Goal: Information Seeking & Learning: Find specific page/section

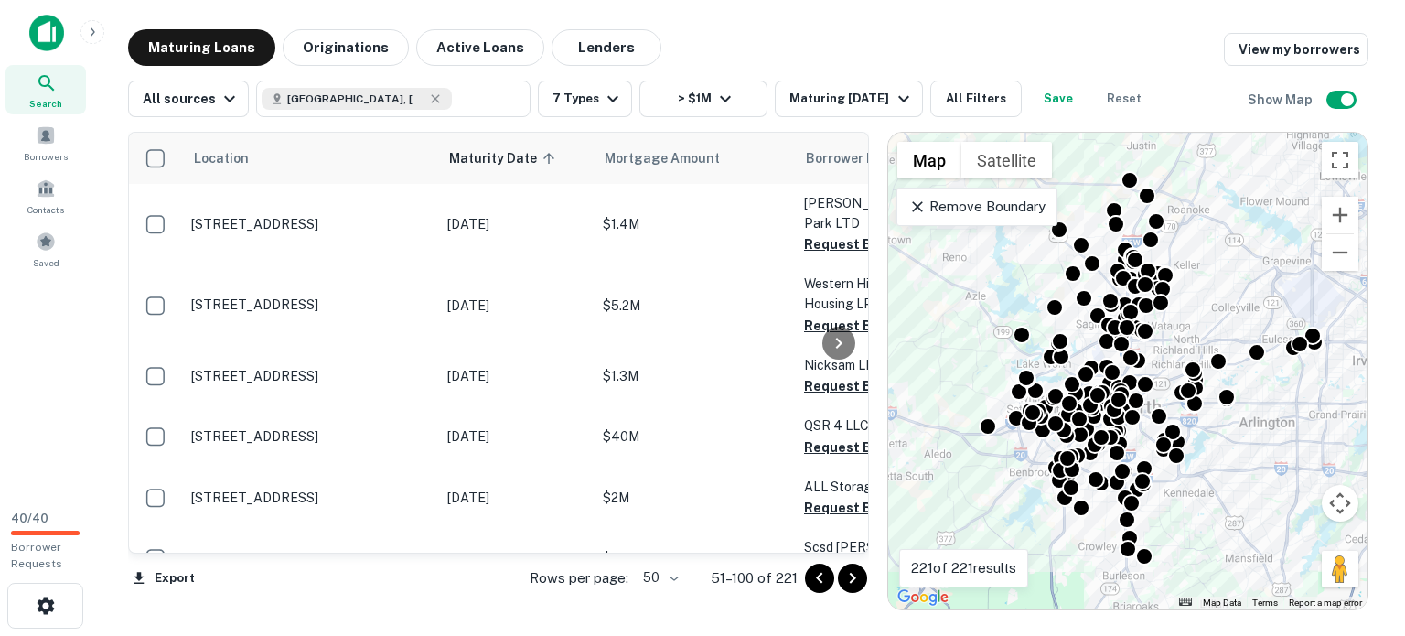
scroll to position [2257, 0]
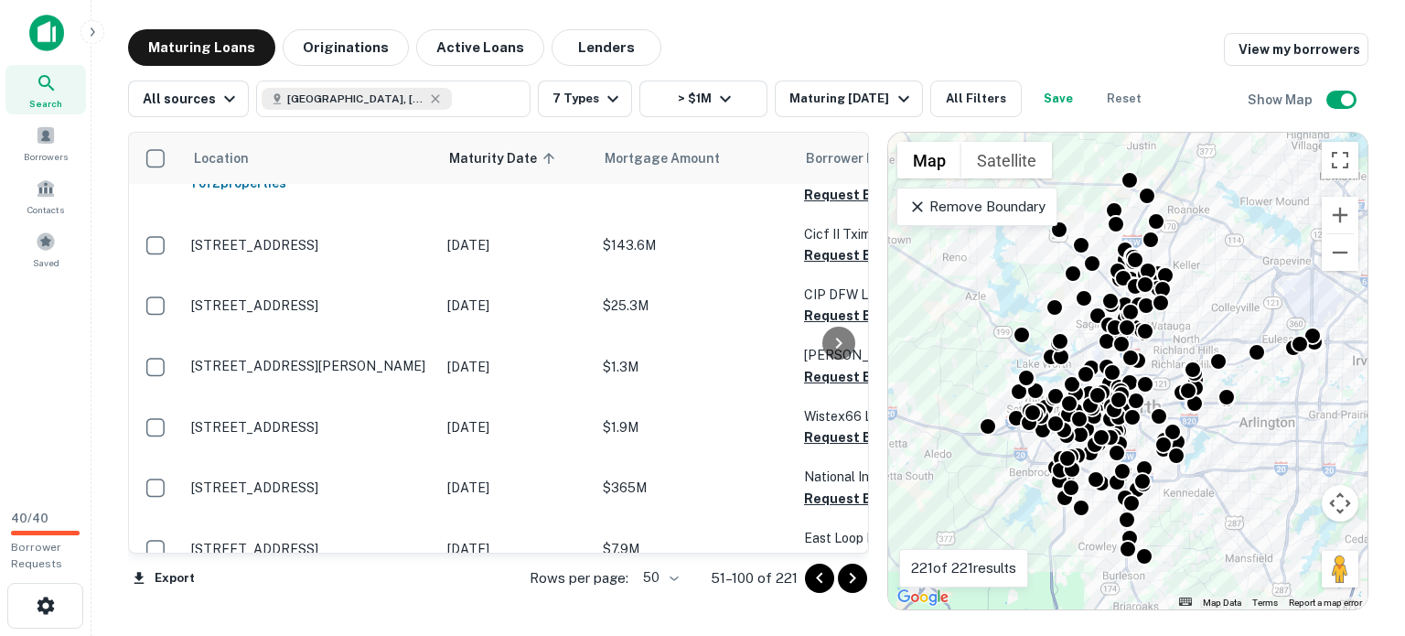
click at [958, 549] on div "221 of 221 results" at bounding box center [963, 568] width 129 height 38
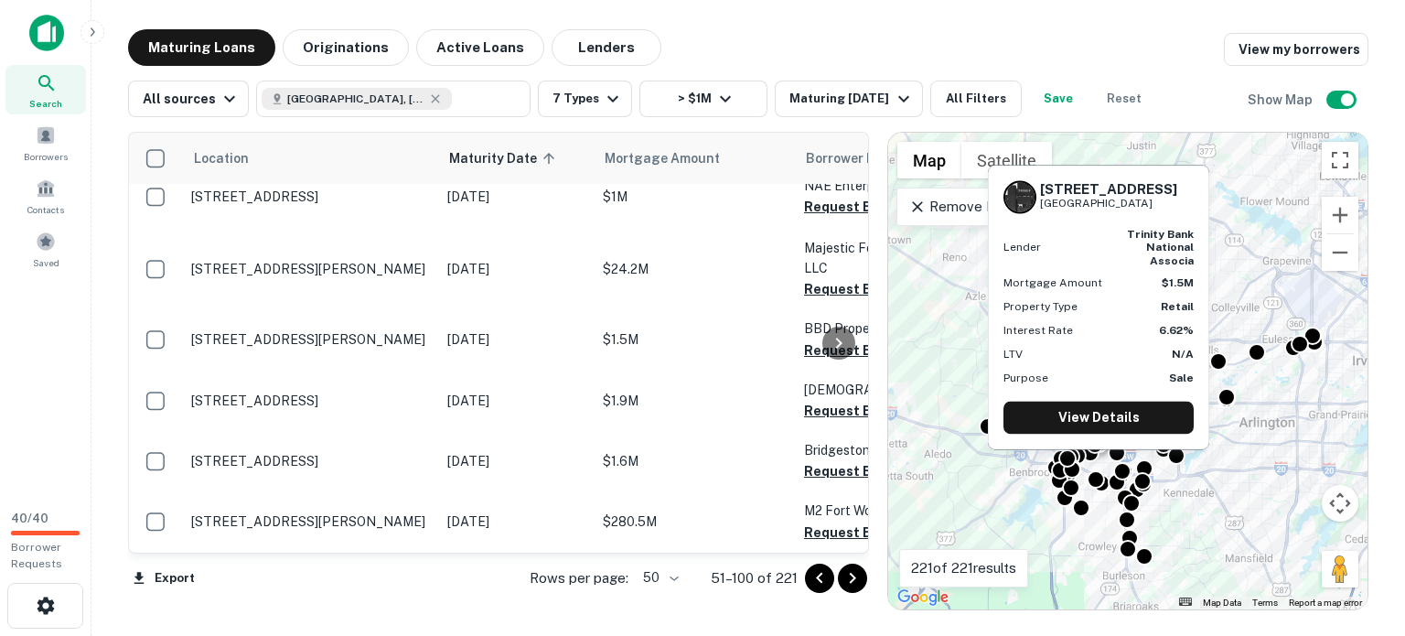
scroll to position [5165, 0]
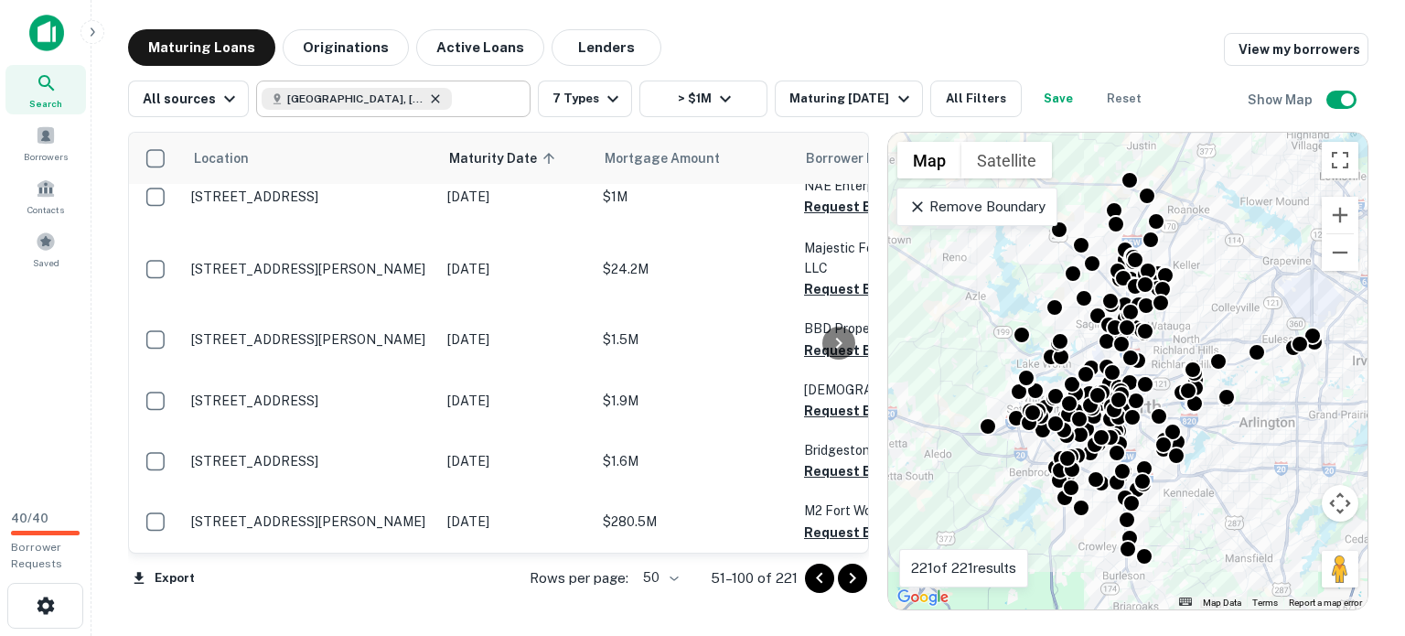
click at [440, 102] on icon at bounding box center [436, 98] width 8 height 8
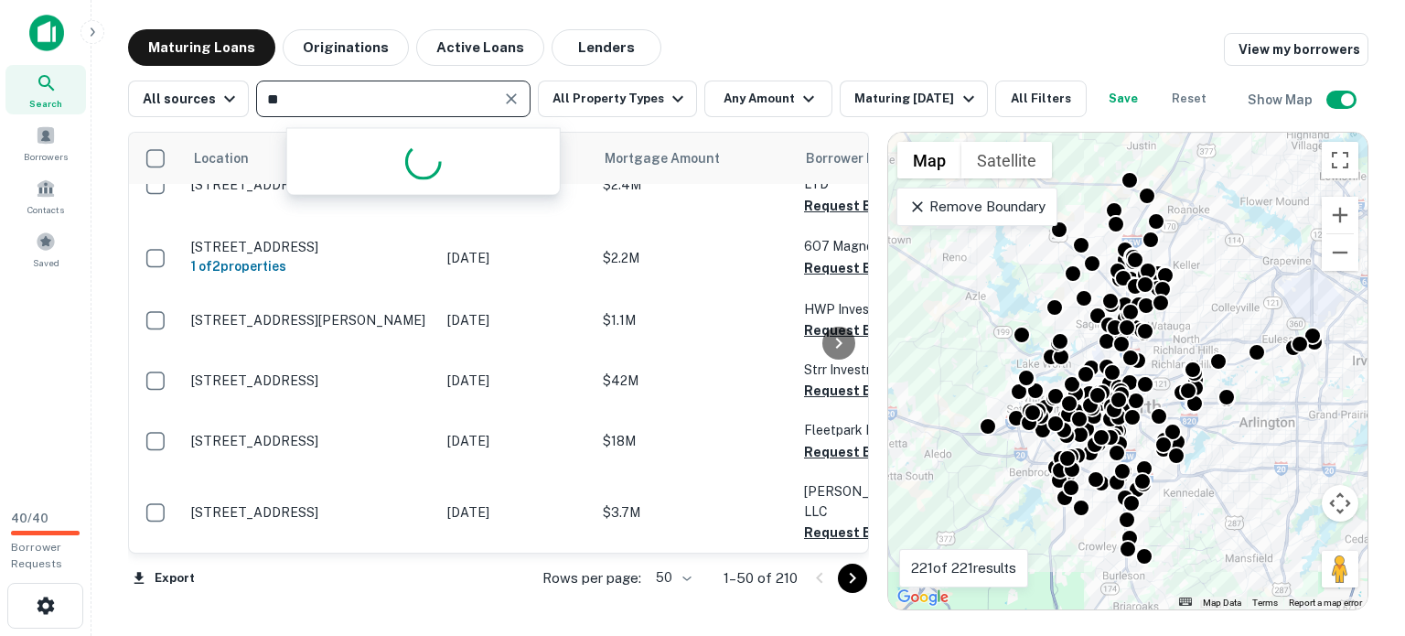
type input "*"
type input "********"
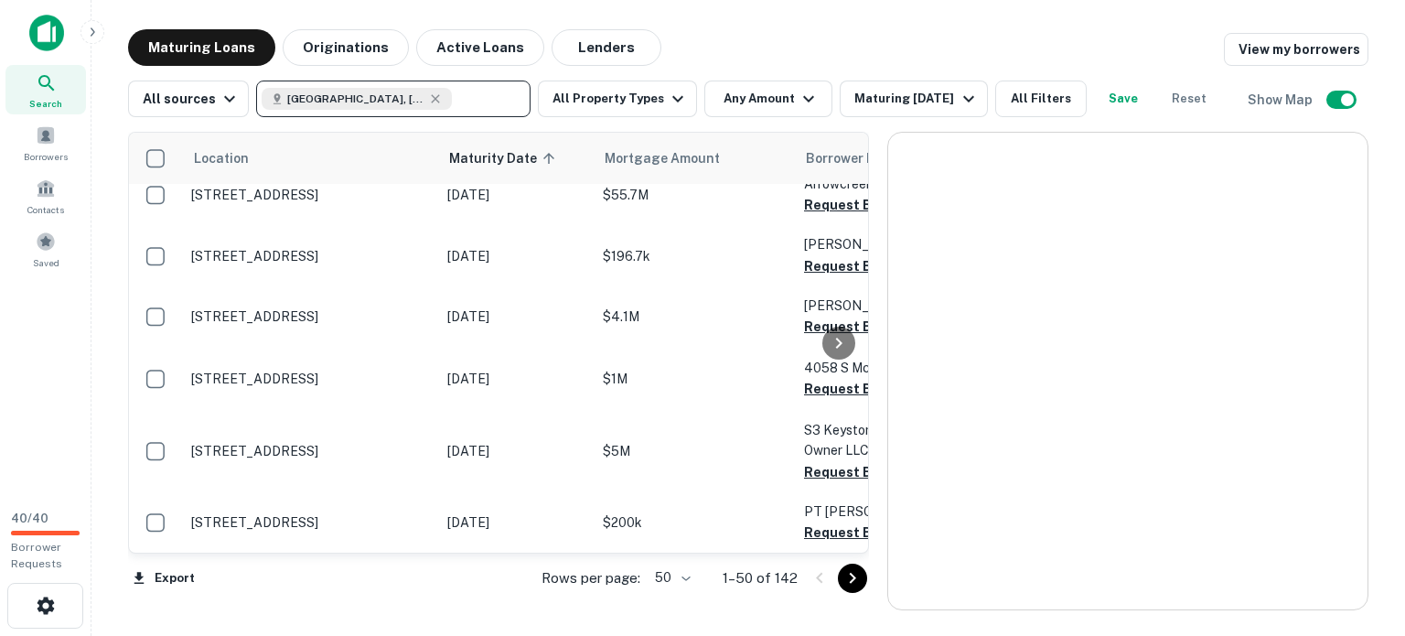
scroll to position [5165, 0]
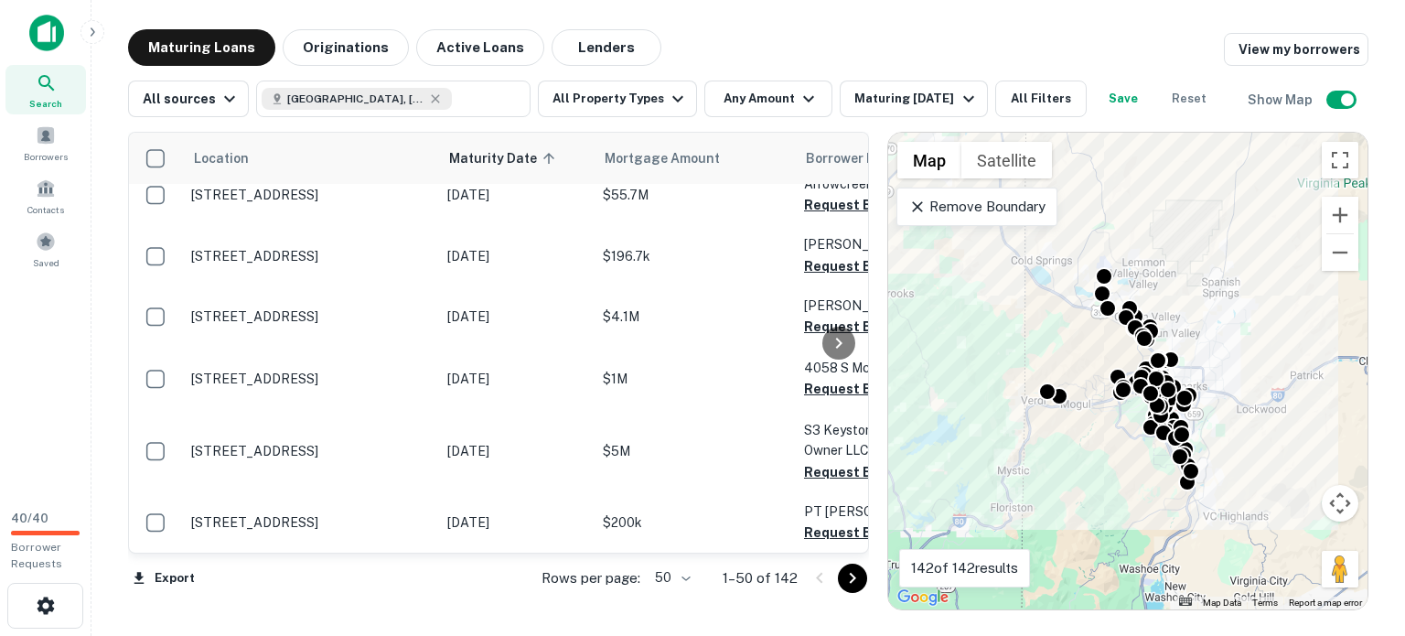
click at [993, 218] on p "Remove Boundary" at bounding box center [976, 207] width 136 height 22
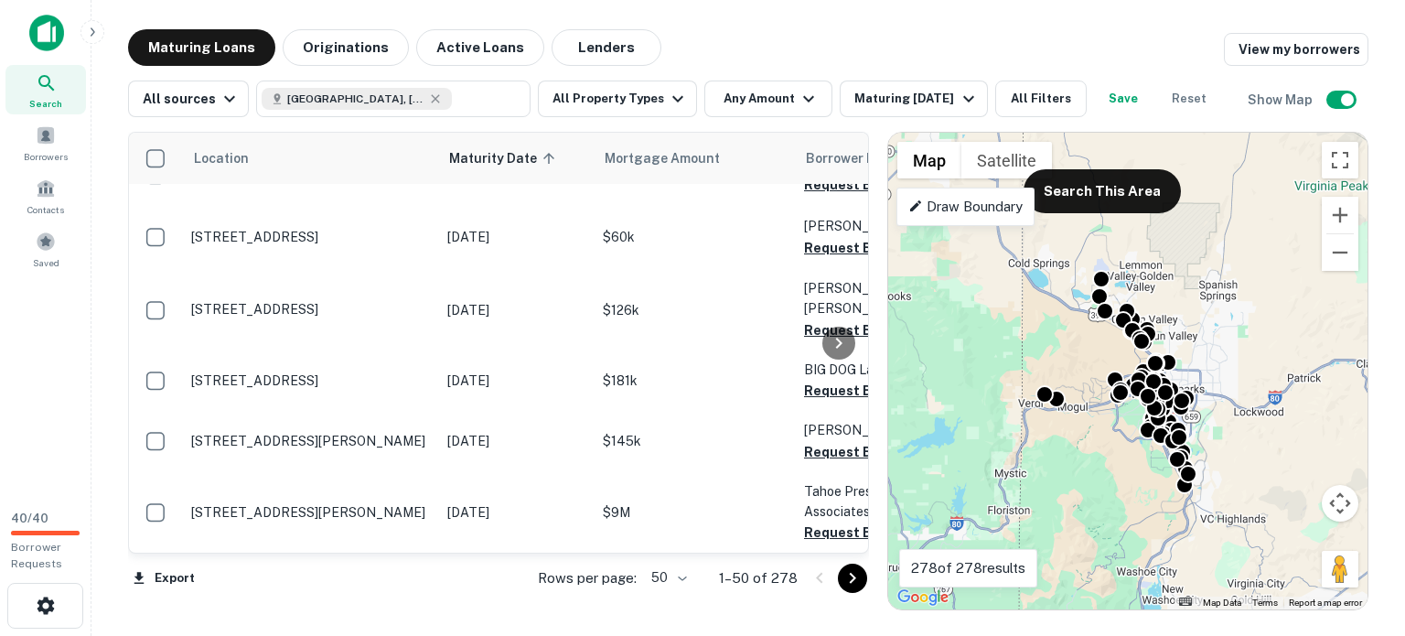
scroll to position [5165, 0]
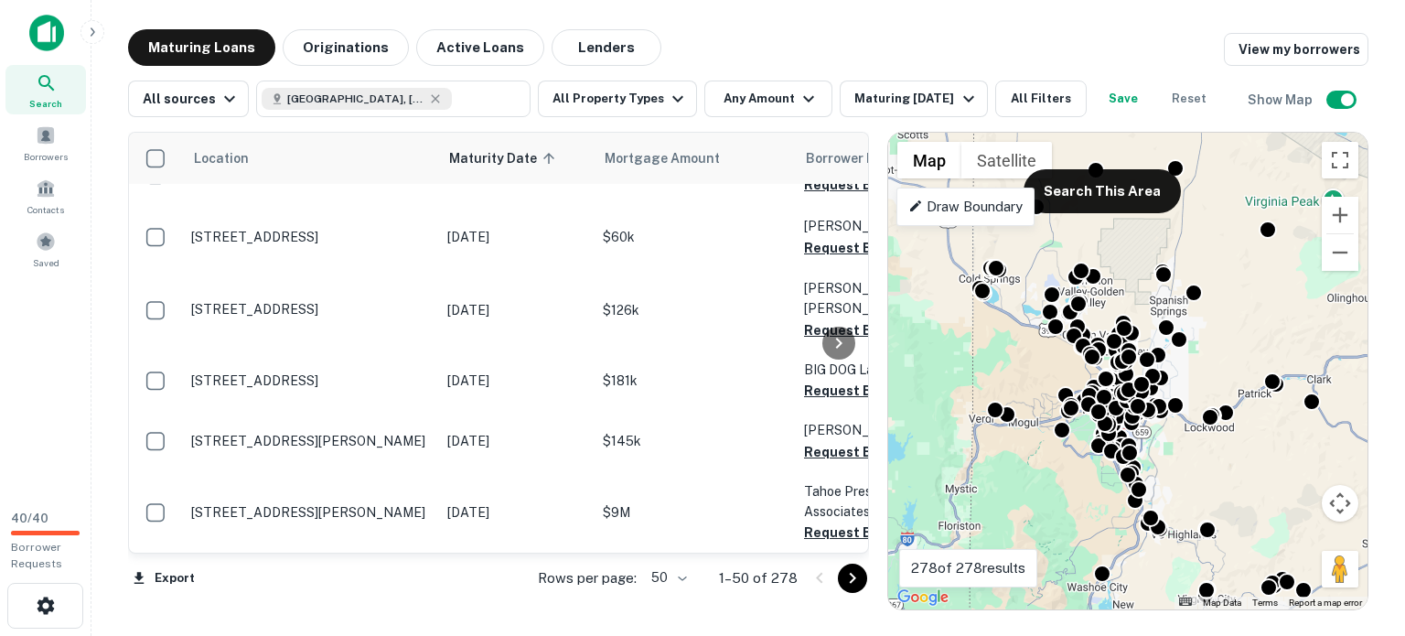
drag, startPoint x: 966, startPoint y: 348, endPoint x: 911, endPoint y: 367, distance: 58.1
click at [911, 367] on div "To activate drag with keyboard, press Alt + Enter. Once in keyboard drag state,…" at bounding box center [1127, 371] width 479 height 476
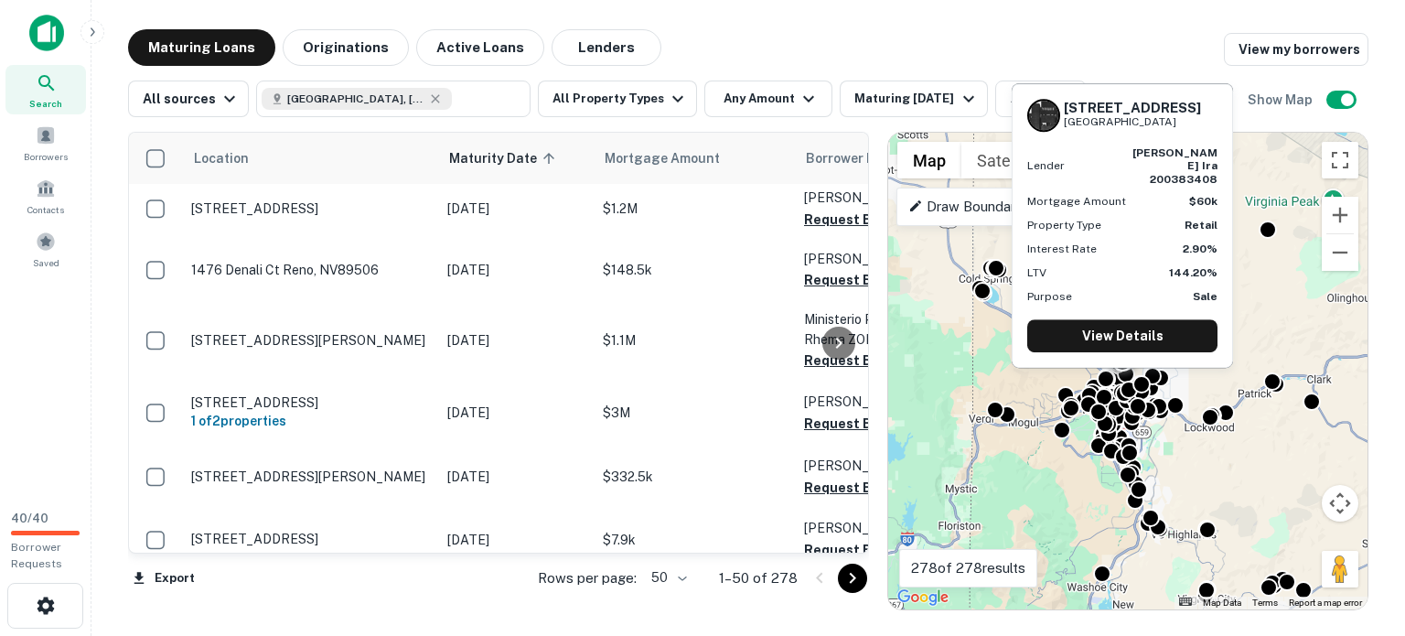
scroll to position [0, 0]
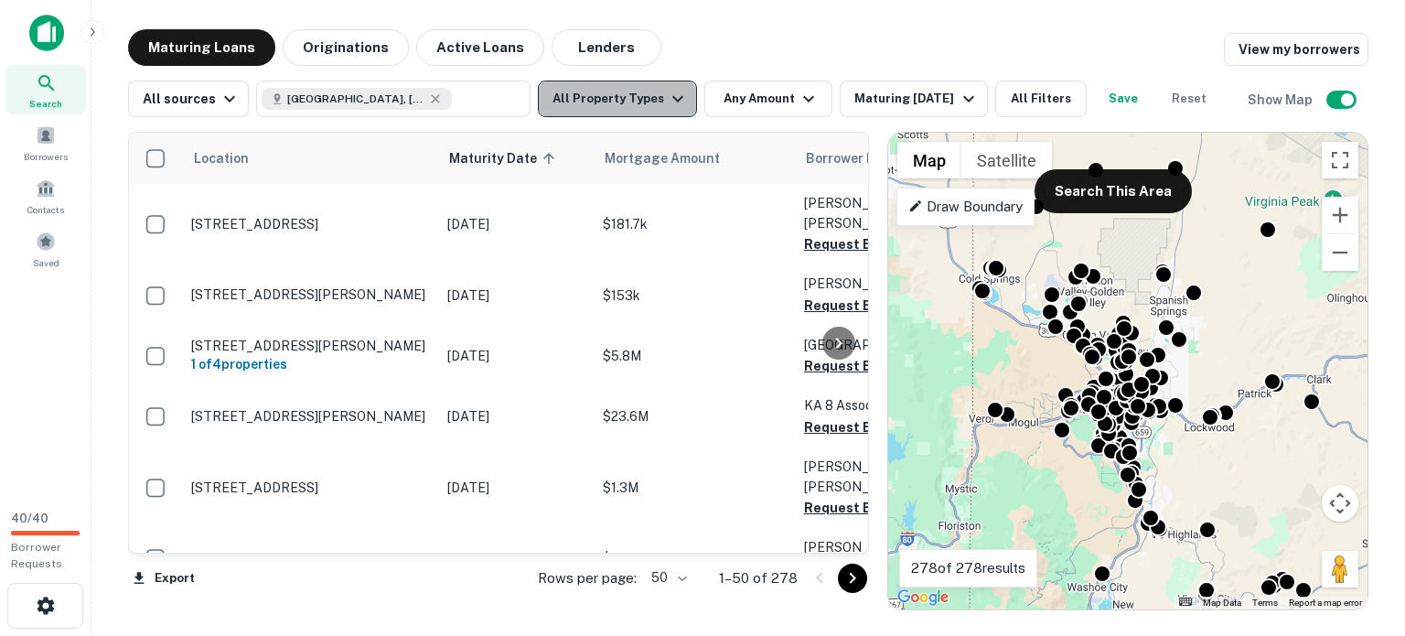
click at [689, 96] on icon "button" at bounding box center [678, 99] width 22 height 22
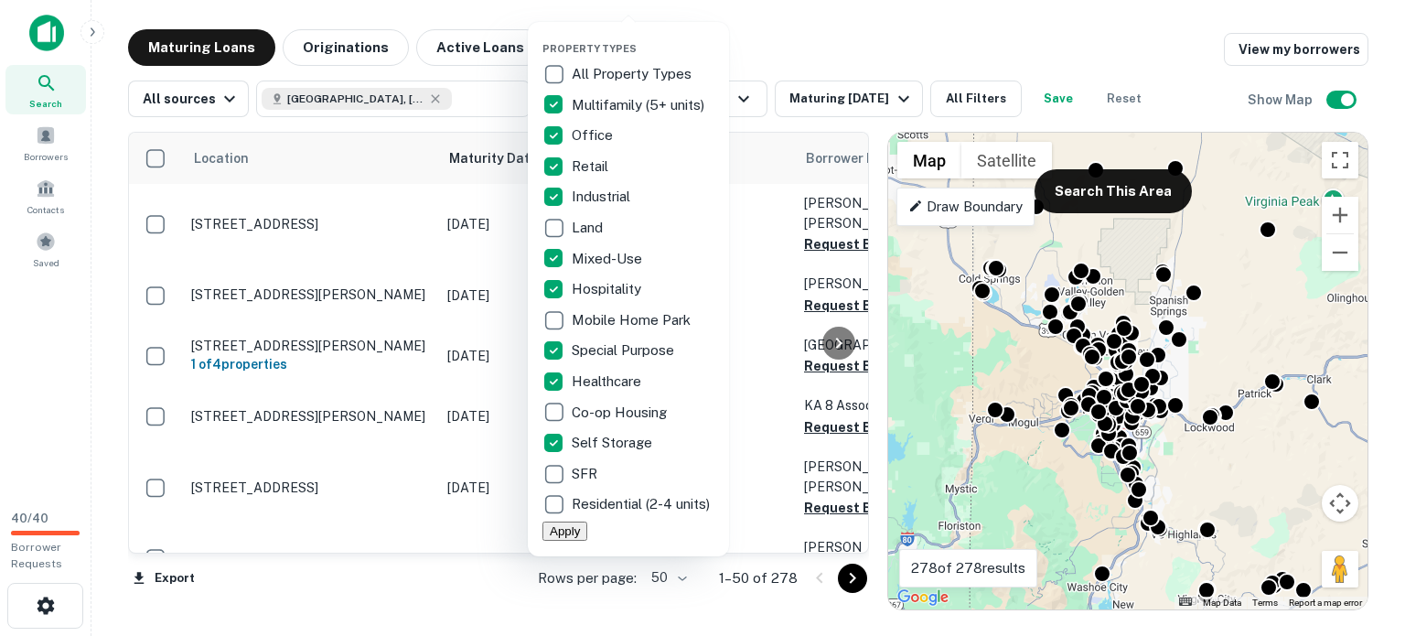
click at [817, 140] on div at bounding box center [702, 318] width 1405 height 636
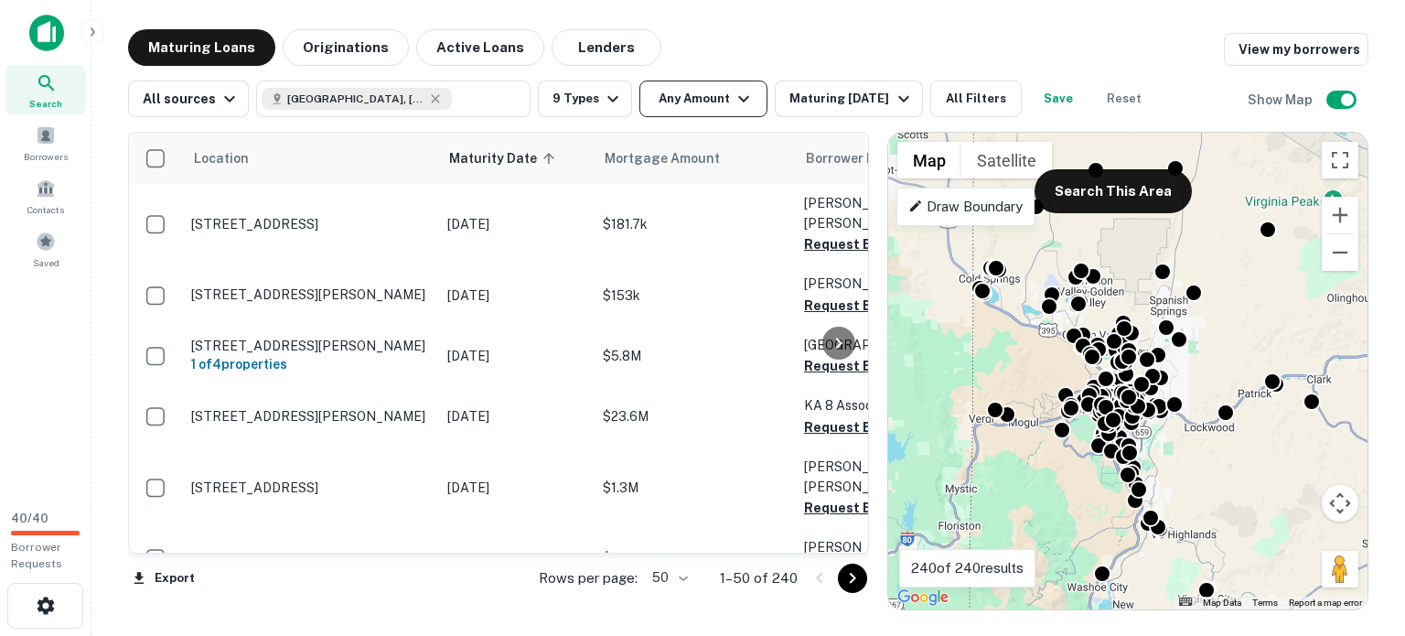
click at [755, 100] on icon "button" at bounding box center [744, 99] width 22 height 22
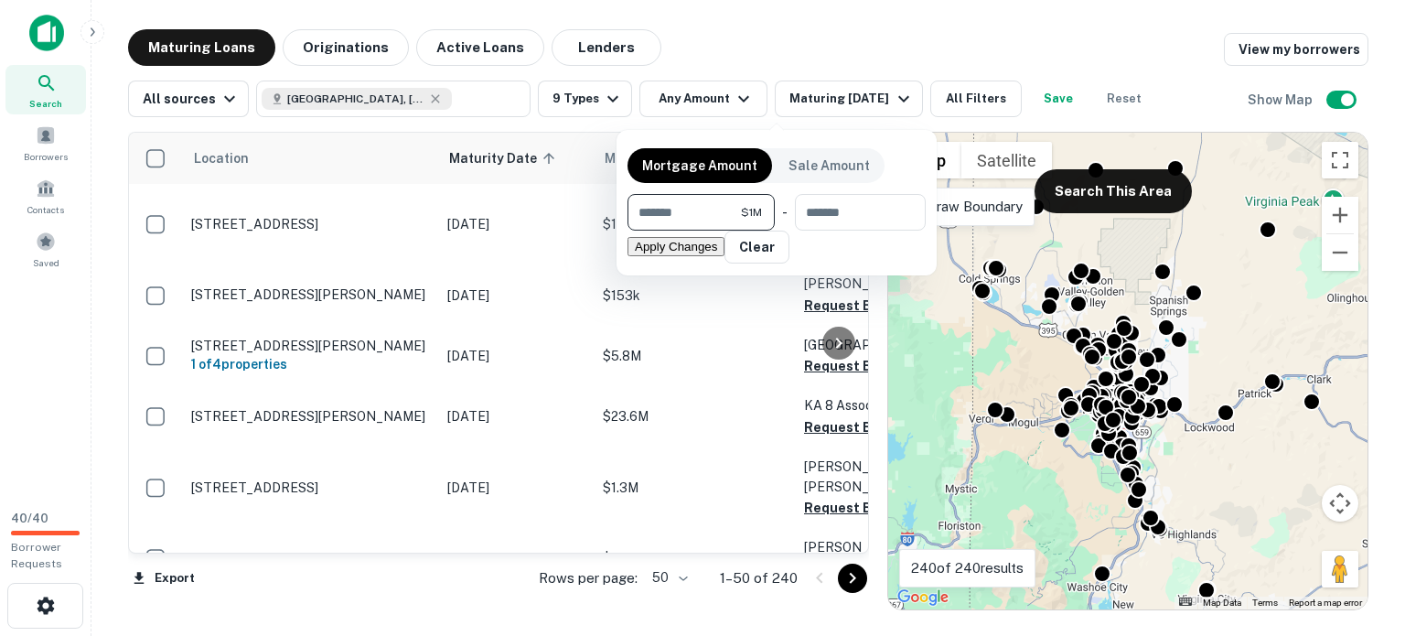
type input "*******"
click at [724, 256] on button "Apply Changes" at bounding box center [675, 246] width 97 height 19
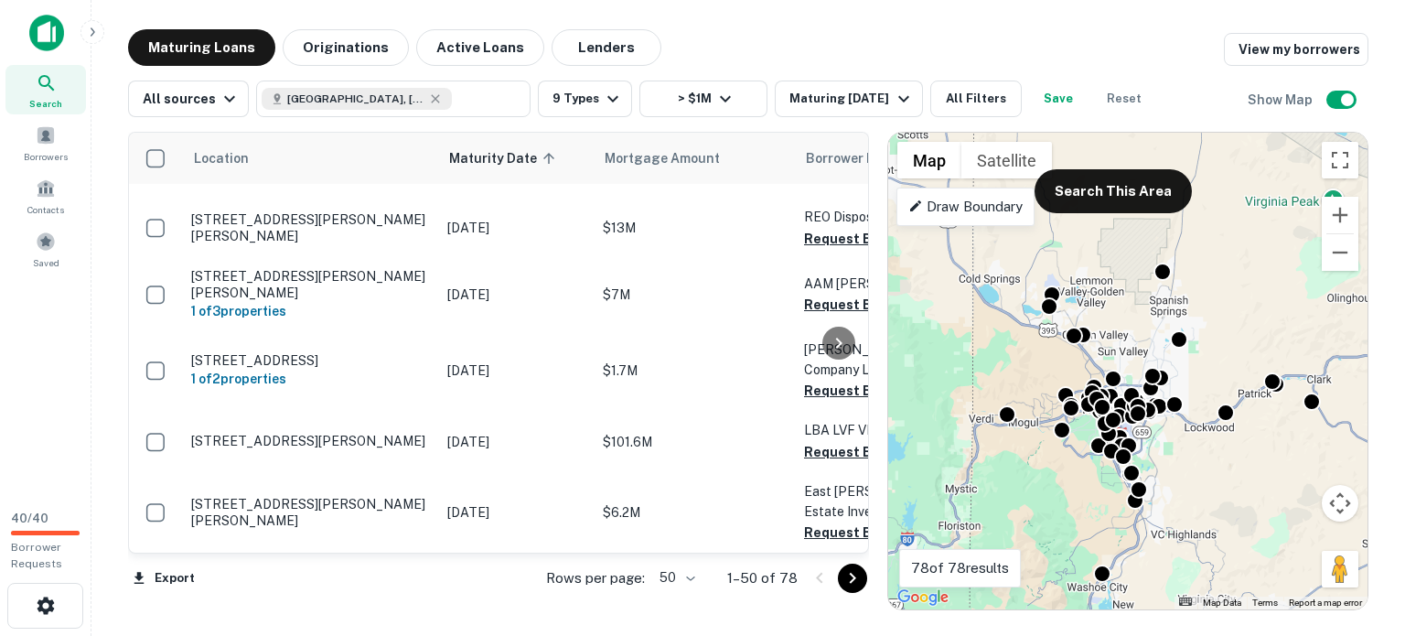
scroll to position [5030, 0]
